Goal: Communication & Community: Share content

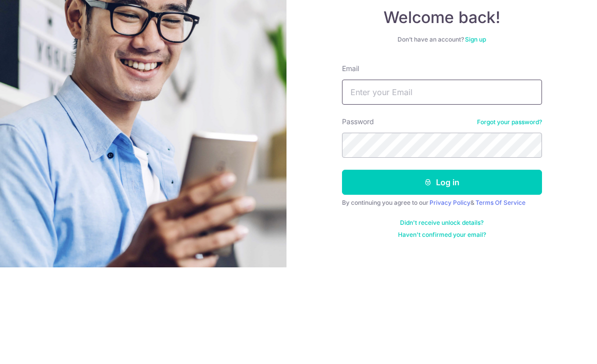
type input "[EMAIL_ADDRESS][DOMAIN_NAME]"
click at [442, 266] on button "Log in" at bounding box center [442, 278] width 200 height 25
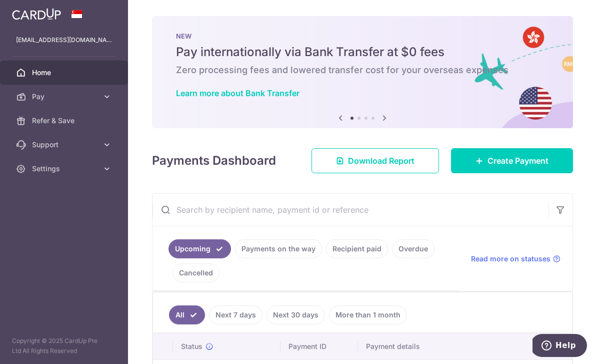
click at [0, 0] on icon "button" at bounding box center [0, 0] width 0 height 0
click at [46, 120] on span "Refer & Save" at bounding box center [65, 121] width 66 height 10
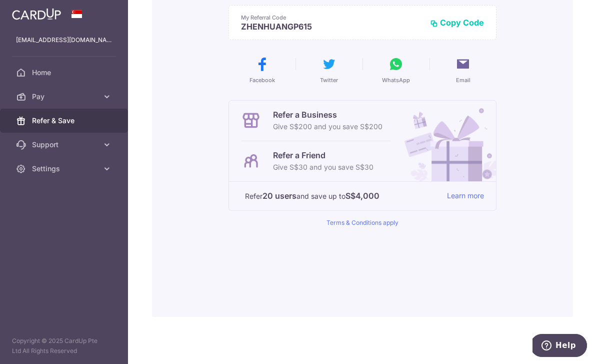
scroll to position [148, 0]
click at [241, 181] on div "Refer a Friend Give S$30 and you save S$30" at bounding box center [316, 161] width 150 height 40
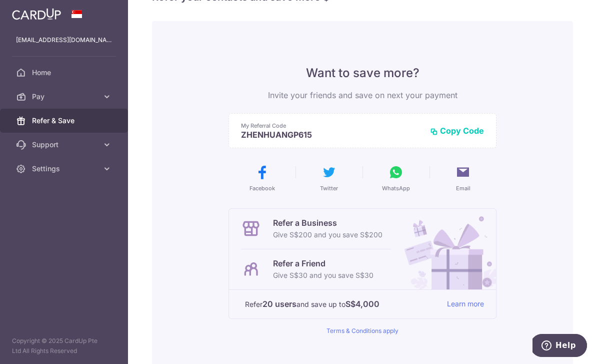
scroll to position [29, 0]
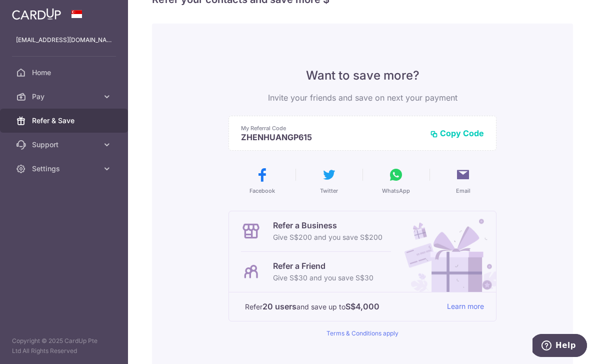
click at [388, 183] on icon at bounding box center [396, 175] width 16 height 16
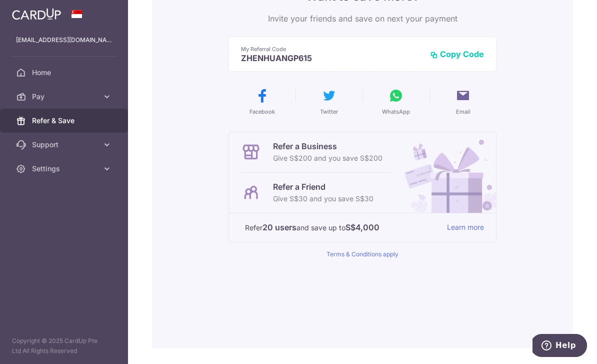
scroll to position [107, 0]
click at [327, 259] on link "Terms & Conditions apply" at bounding box center [363, 255] width 72 height 8
click at [430, 60] on button "Copy Code" at bounding box center [457, 55] width 54 height 10
